Goal: Task Accomplishment & Management: Manage account settings

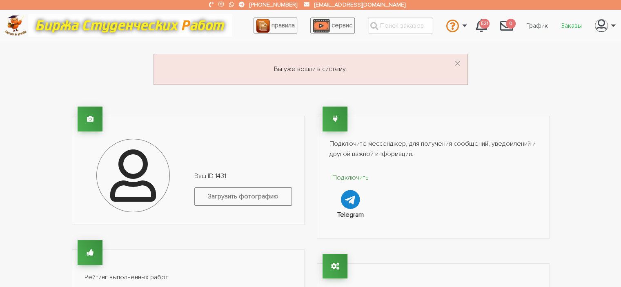
click at [571, 24] on link "Заказы" at bounding box center [571, 26] width 34 height 16
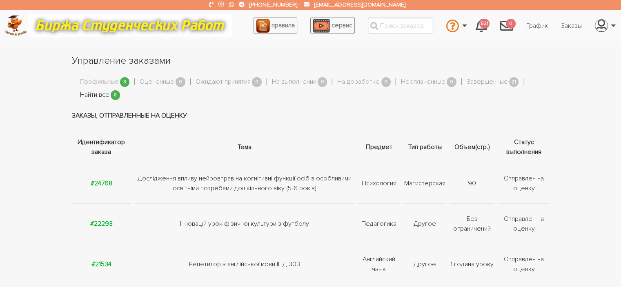
click at [89, 94] on link "Найти все" at bounding box center [94, 95] width 29 height 11
